Goal: Task Accomplishment & Management: Manage account settings

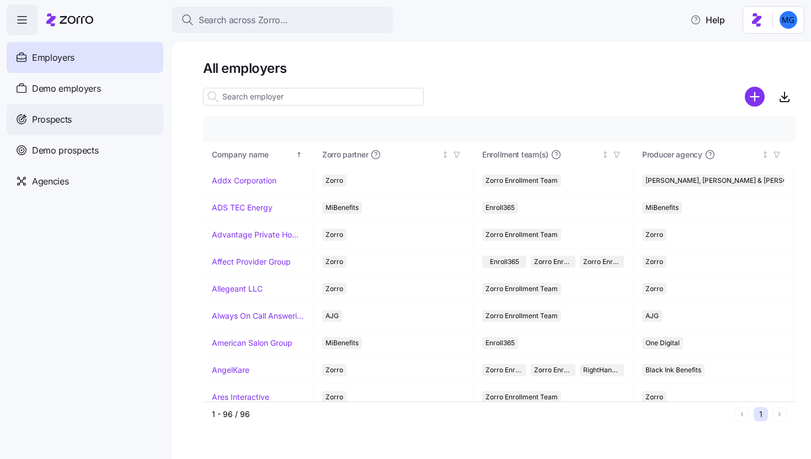
click at [86, 123] on div "Prospects" at bounding box center [85, 119] width 157 height 31
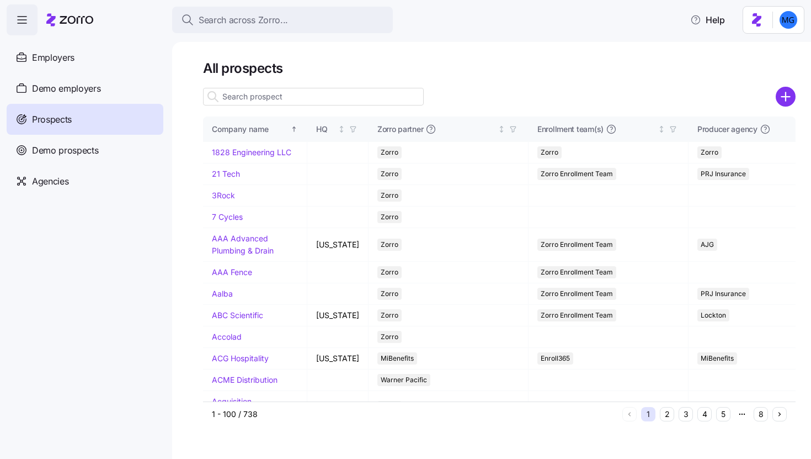
click at [303, 93] on input at bounding box center [313, 97] width 221 height 18
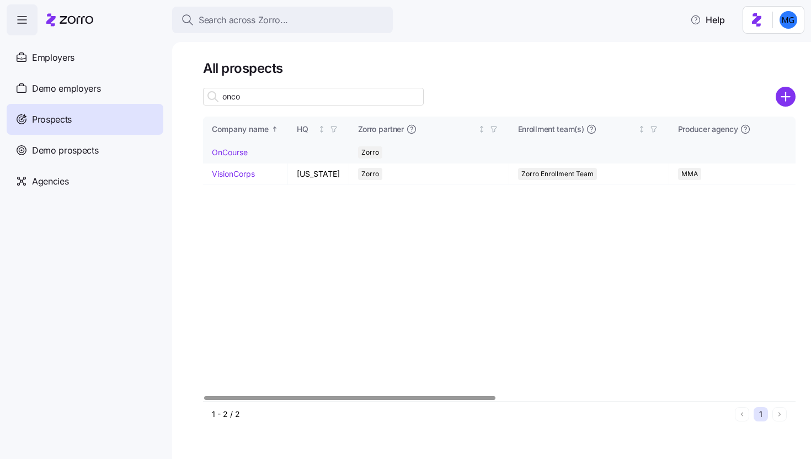
type input "onco"
click at [240, 152] on link "OnCourse" at bounding box center [230, 151] width 36 height 9
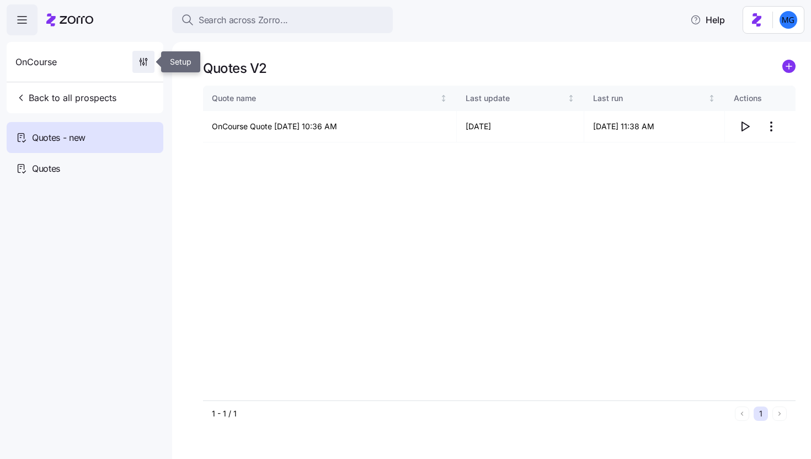
click at [142, 66] on icon "button" at bounding box center [143, 61] width 11 height 11
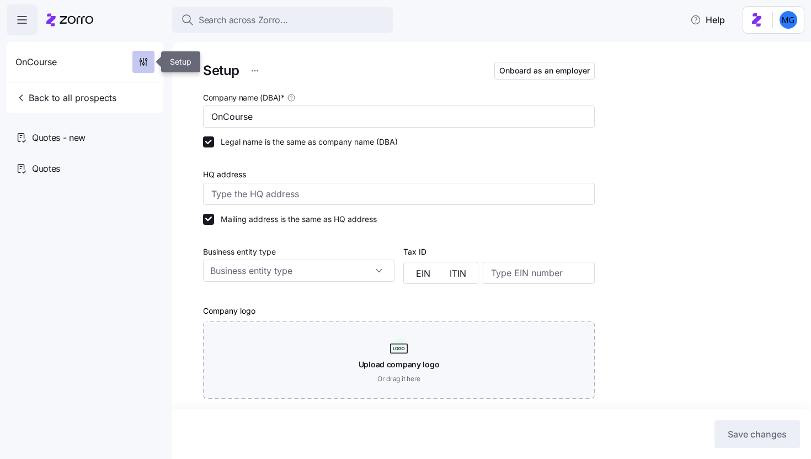
type input "Zorro"
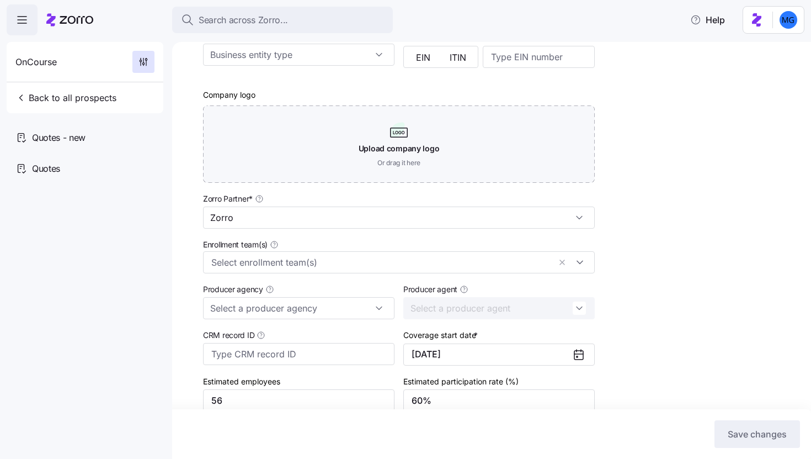
scroll to position [280, 0]
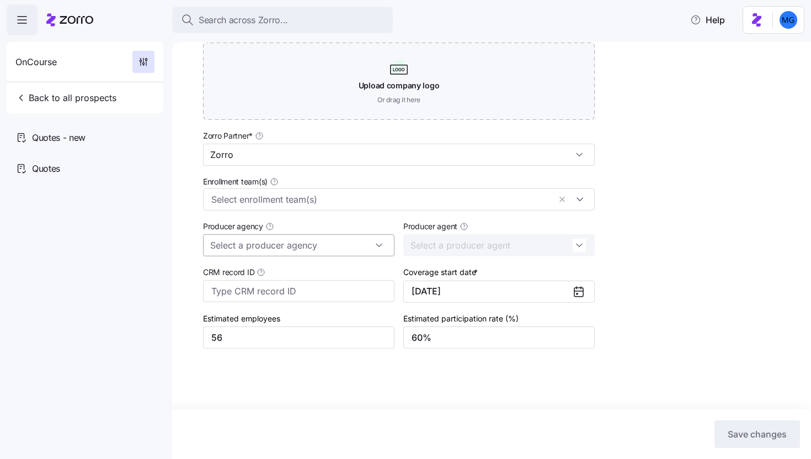
click at [306, 241] on input "Producer agency" at bounding box center [298, 245] width 191 height 22
click at [278, 271] on div "M3" at bounding box center [298, 274] width 183 height 21
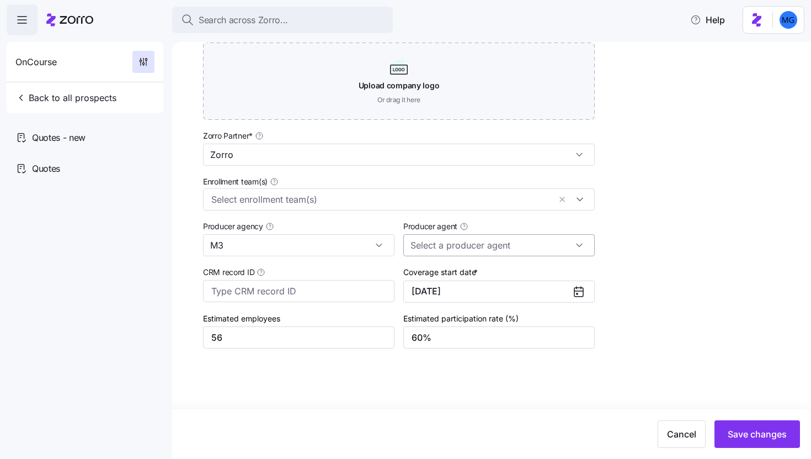
type input "M3"
click at [470, 246] on input "Producer agent" at bounding box center [498, 245] width 191 height 22
click at [459, 276] on span "Sam McIntyre (sam.mcintyre@m3ins.com)" at bounding box center [498, 286] width 169 height 36
type input "Sam McIntyre (sam.mcintyre@m3ins.com)"
click at [758, 432] on span "Save changes" at bounding box center [757, 433] width 59 height 13
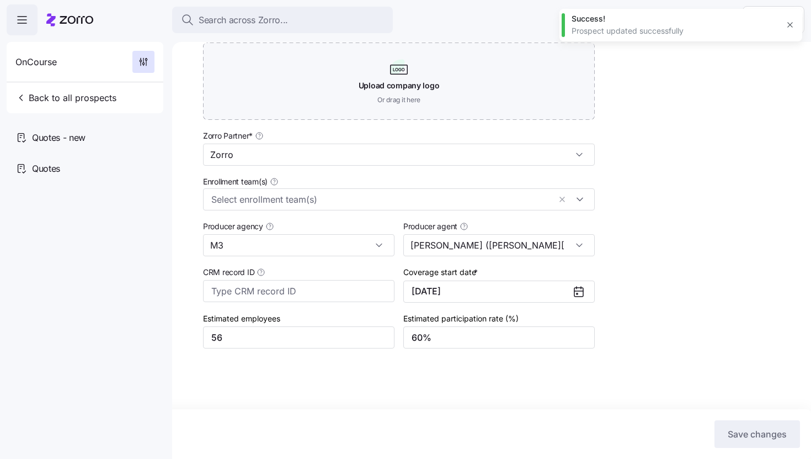
scroll to position [0, 0]
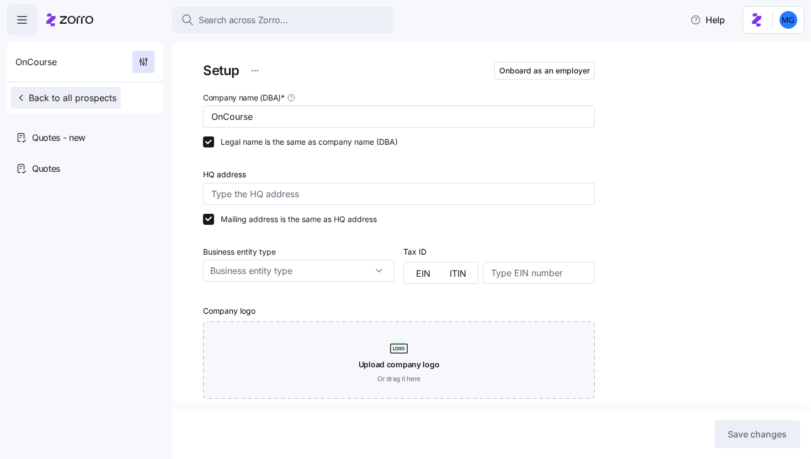
click at [93, 97] on span "Back to all prospects" at bounding box center [65, 97] width 101 height 13
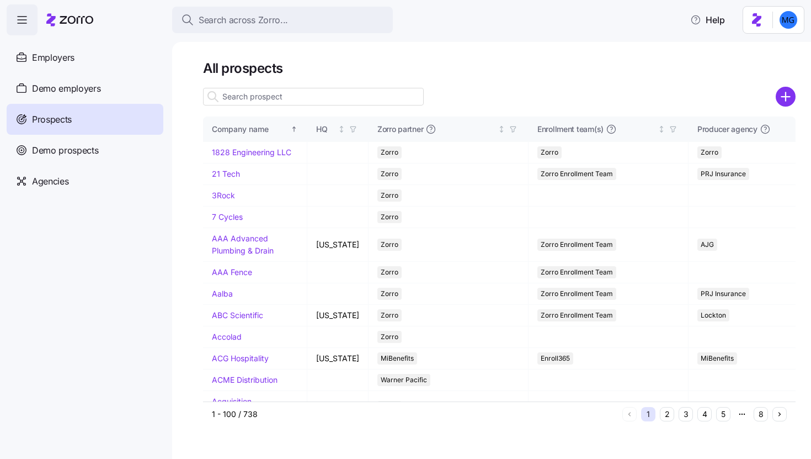
click at [284, 100] on input at bounding box center [313, 97] width 221 height 18
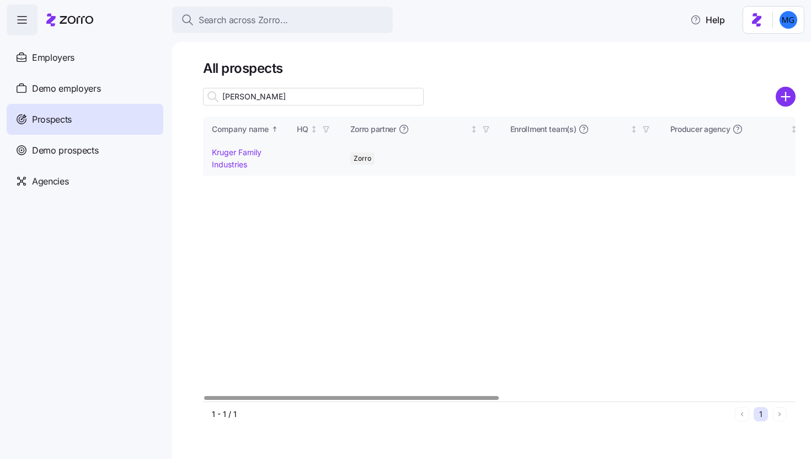
type input "krug"
click at [228, 153] on link "Kruger Family Industries" at bounding box center [237, 158] width 50 height 22
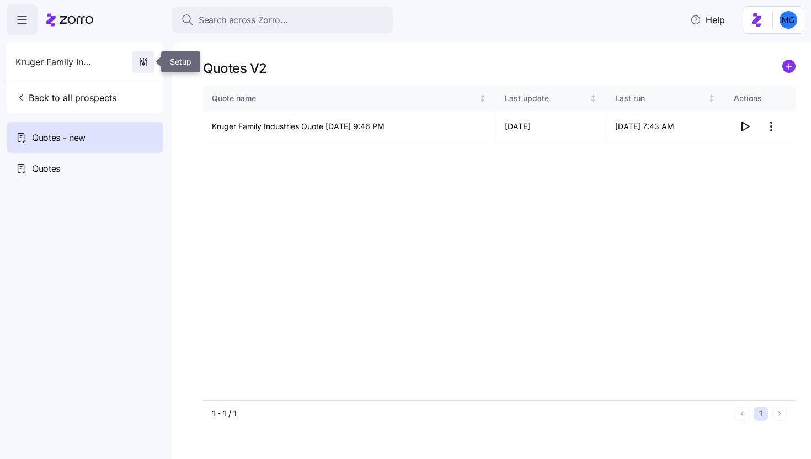
click at [141, 60] on icon "button" at bounding box center [141, 61] width 2 height 2
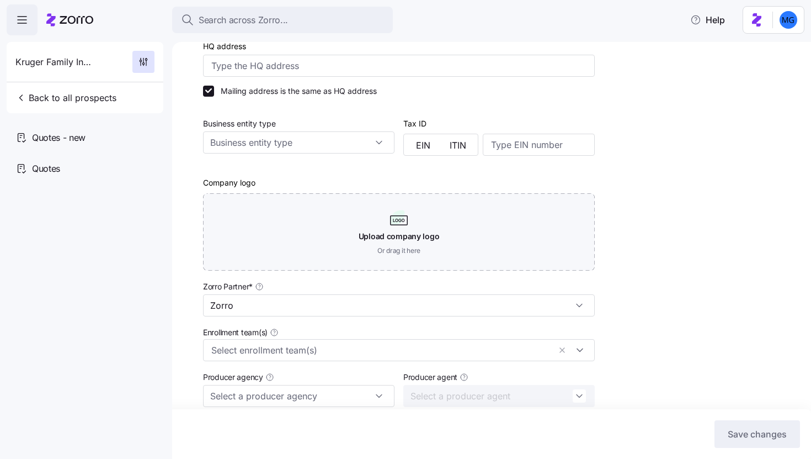
scroll to position [280, 0]
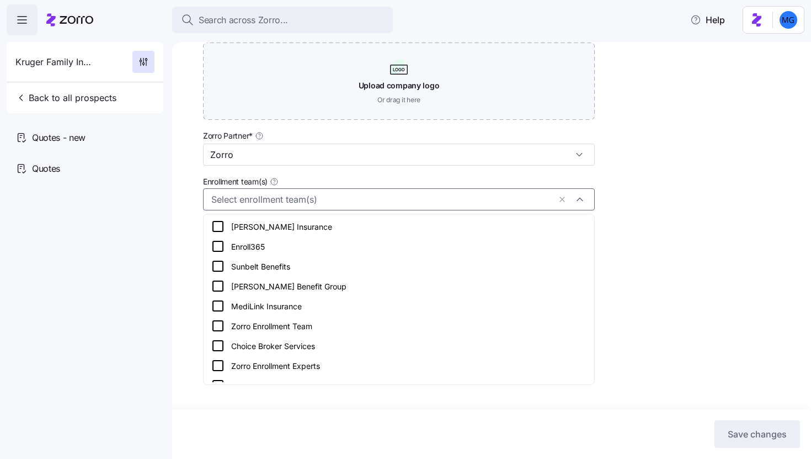
click at [335, 201] on input "Enrollment team(s)" at bounding box center [380, 199] width 339 height 14
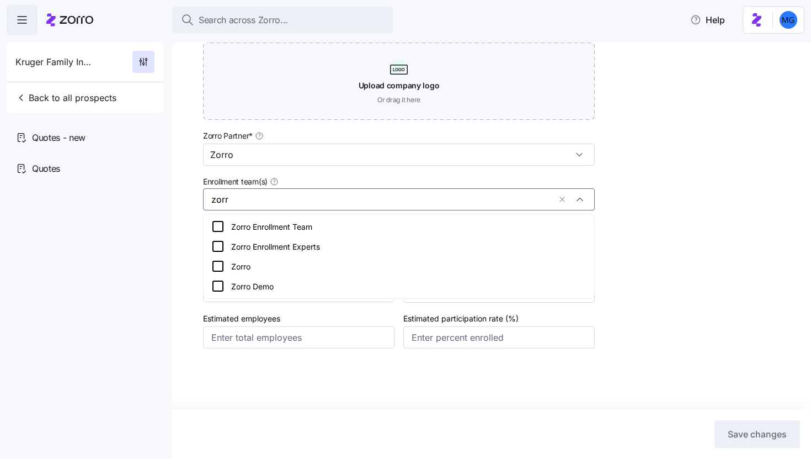
type input "zorr"
click at [654, 240] on div "Setup Onboard as an employer Company name (DBA) * Kruger Family Industries Lega…" at bounding box center [499, 91] width 593 height 620
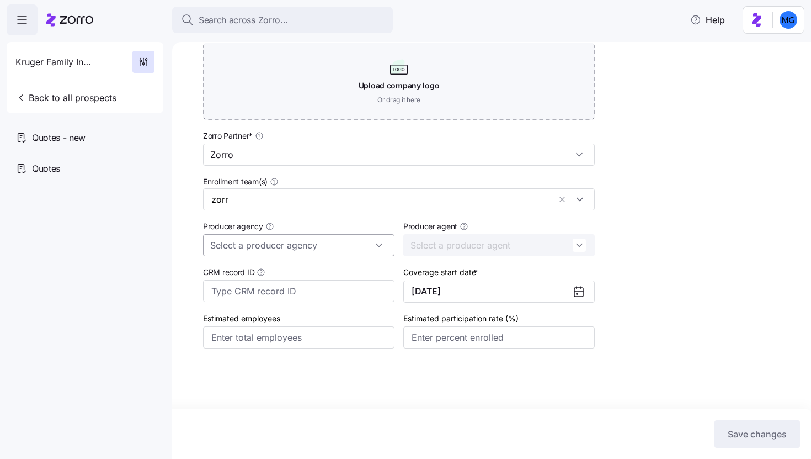
click at [307, 248] on input "Producer agency" at bounding box center [298, 245] width 191 height 22
click at [303, 273] on div "M3" at bounding box center [298, 274] width 183 height 21
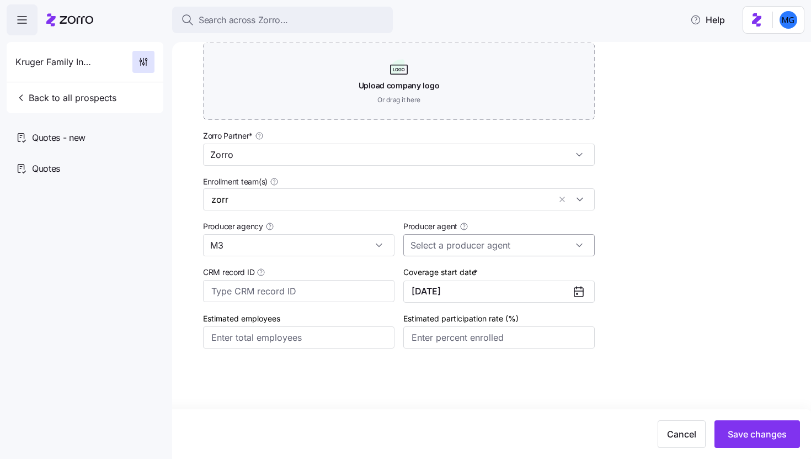
type input "M3"
click at [488, 247] on input "Producer agent" at bounding box center [498, 245] width 191 height 22
click at [473, 277] on span "Sam McIntyre (sam.mcintyre@m3ins.com)" at bounding box center [498, 286] width 169 height 36
type input "Sam McIntyre (sam.mcintyre@m3ins.com)"
click at [750, 434] on span "Save changes" at bounding box center [757, 433] width 59 height 13
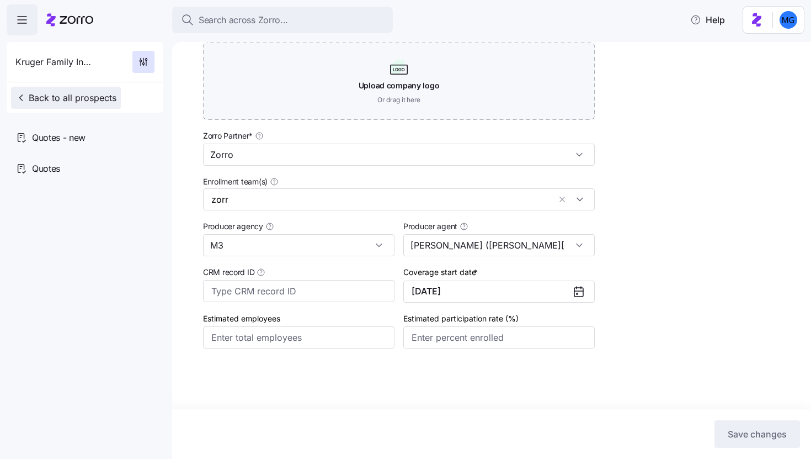
click at [61, 105] on button "Back to all prospects" at bounding box center [66, 98] width 110 height 22
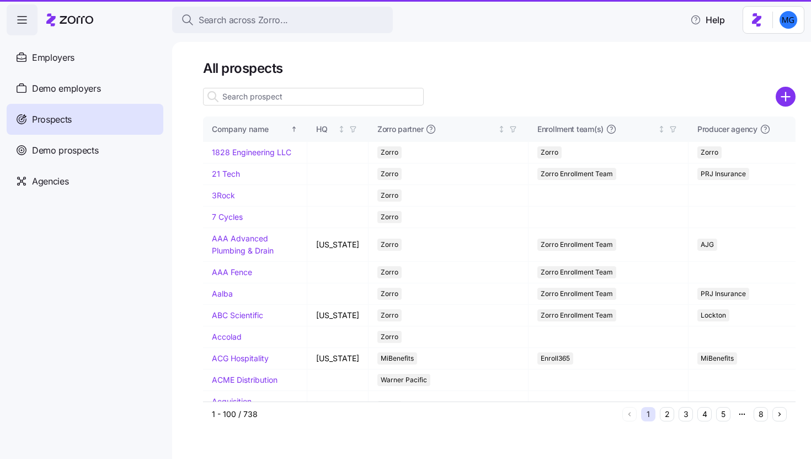
click at [248, 95] on input at bounding box center [313, 97] width 221 height 18
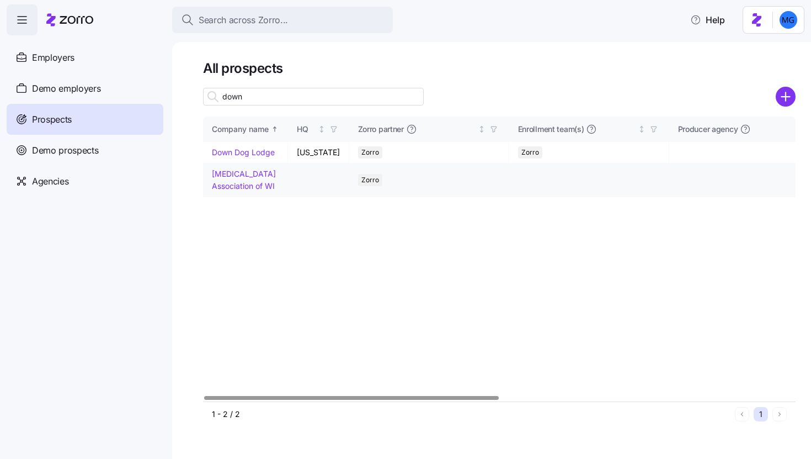
type input "down"
click at [228, 184] on link "Down Syndrome Association of WI" at bounding box center [244, 180] width 64 height 22
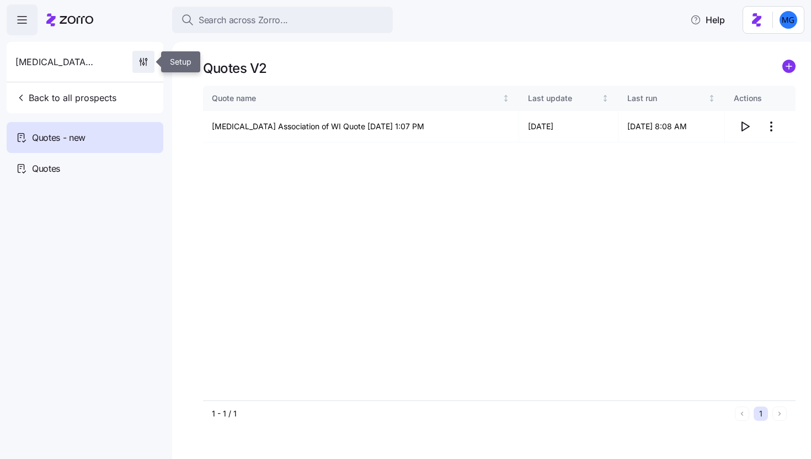
click at [145, 60] on icon "button" at bounding box center [143, 61] width 11 height 11
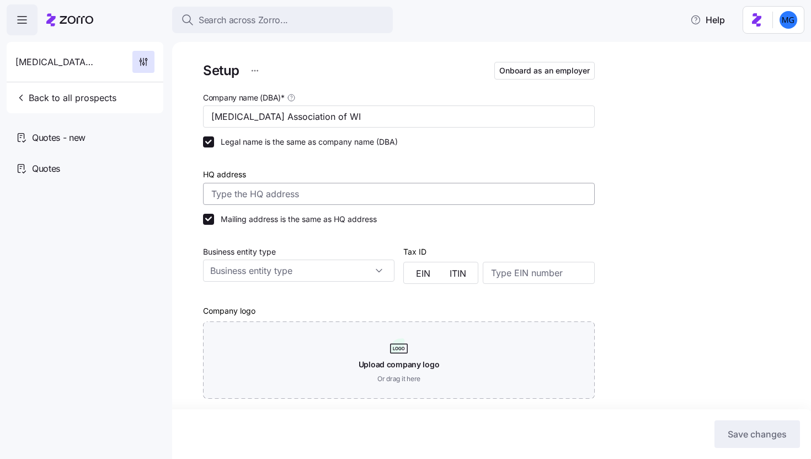
scroll to position [280, 0]
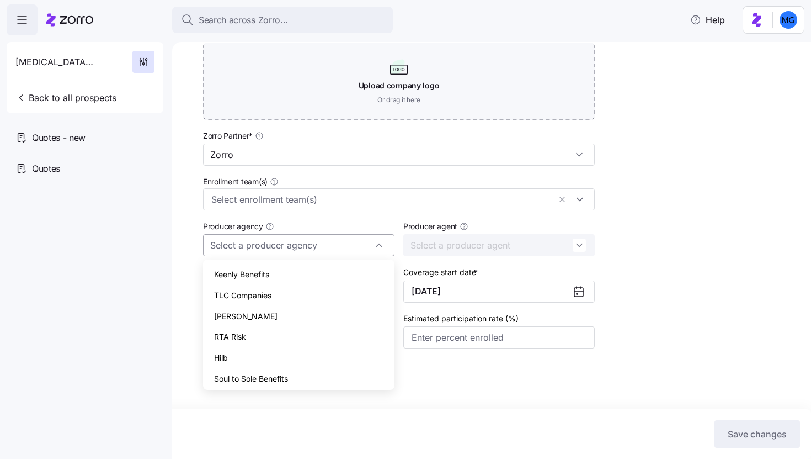
click at [343, 249] on input "Producer agency" at bounding box center [298, 245] width 191 height 22
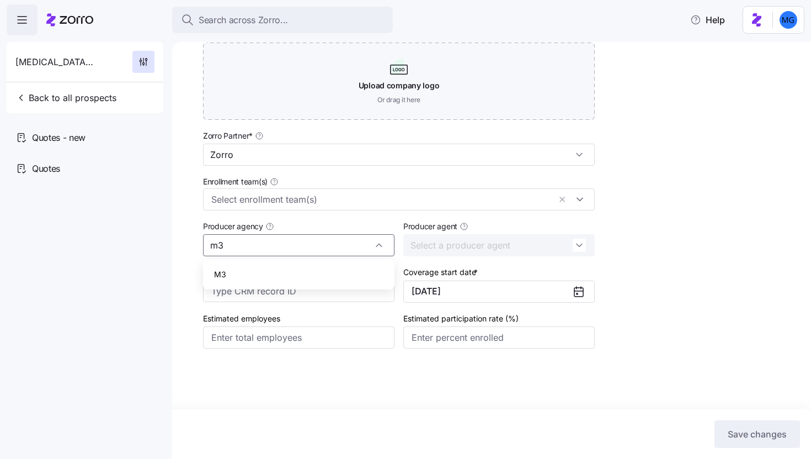
click at [333, 266] on div "M3" at bounding box center [298, 274] width 183 height 21
type input "M3"
click at [459, 245] on input "Producer agent" at bounding box center [498, 245] width 191 height 22
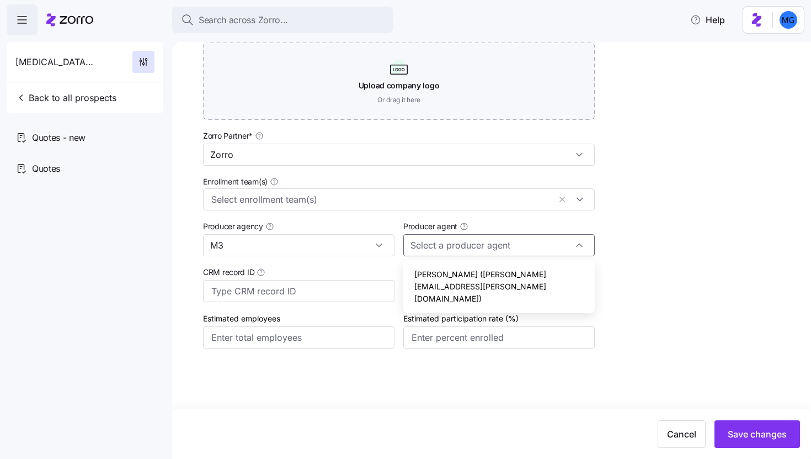
click at [462, 270] on span "Sam McIntyre (sam.mcintyre@m3ins.com)" at bounding box center [498, 286] width 169 height 36
type input "Sam McIntyre (sam.mcintyre@m3ins.com)"
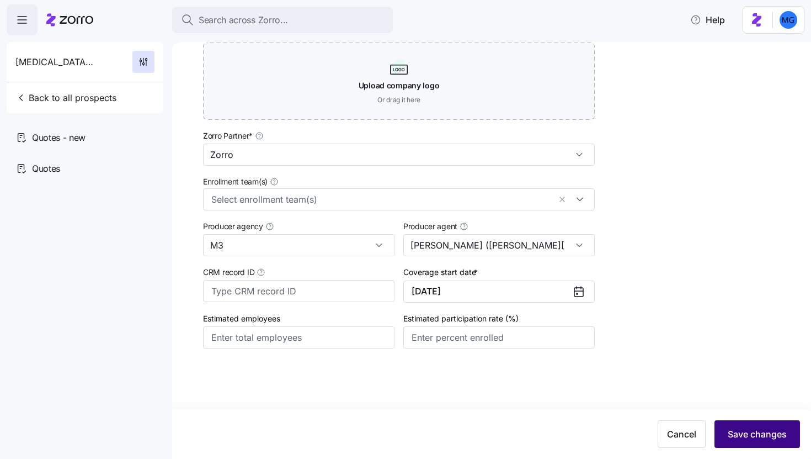
click at [729, 445] on button "Save changes" at bounding box center [758, 434] width 86 height 28
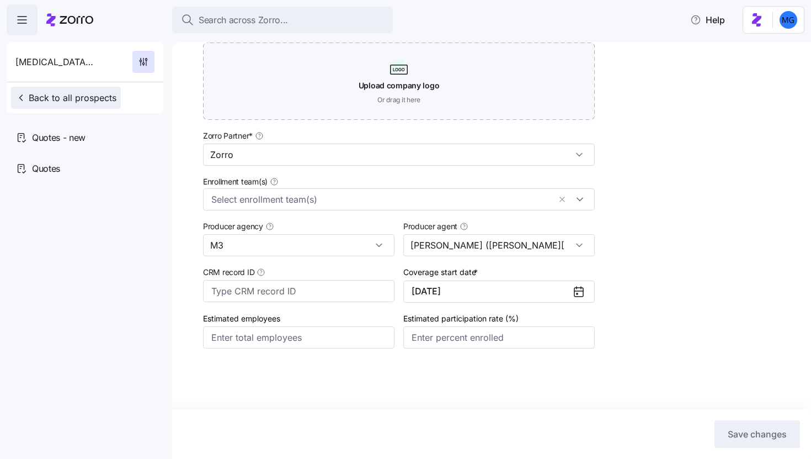
click at [86, 92] on span "Back to all prospects" at bounding box center [65, 97] width 101 height 13
